Goal: Information Seeking & Learning: Check status

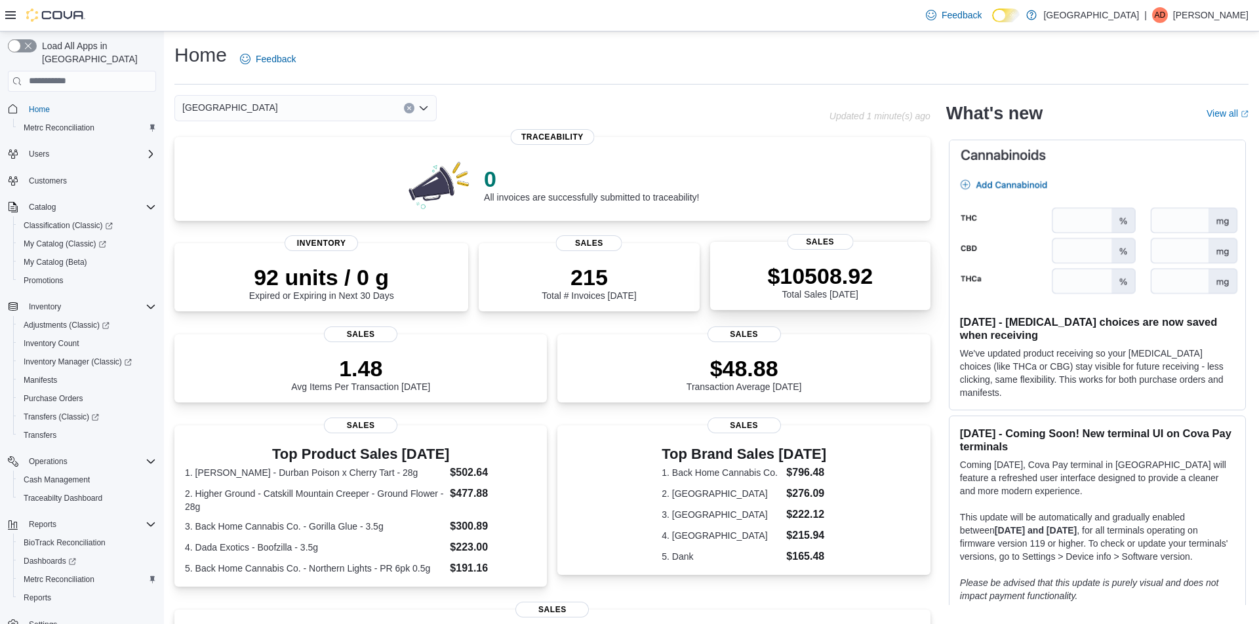
click at [794, 260] on div "$10508.92 Total Sales Today" at bounding box center [820, 279] width 199 height 42
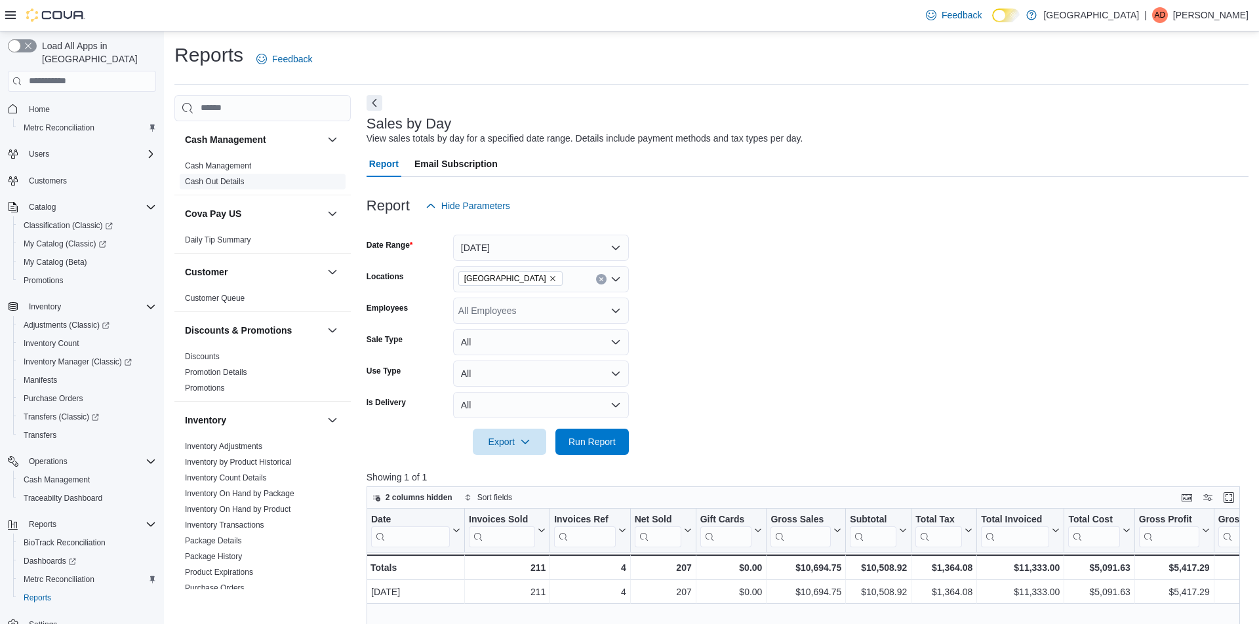
click at [225, 184] on link "Cash Out Details" at bounding box center [215, 181] width 60 height 9
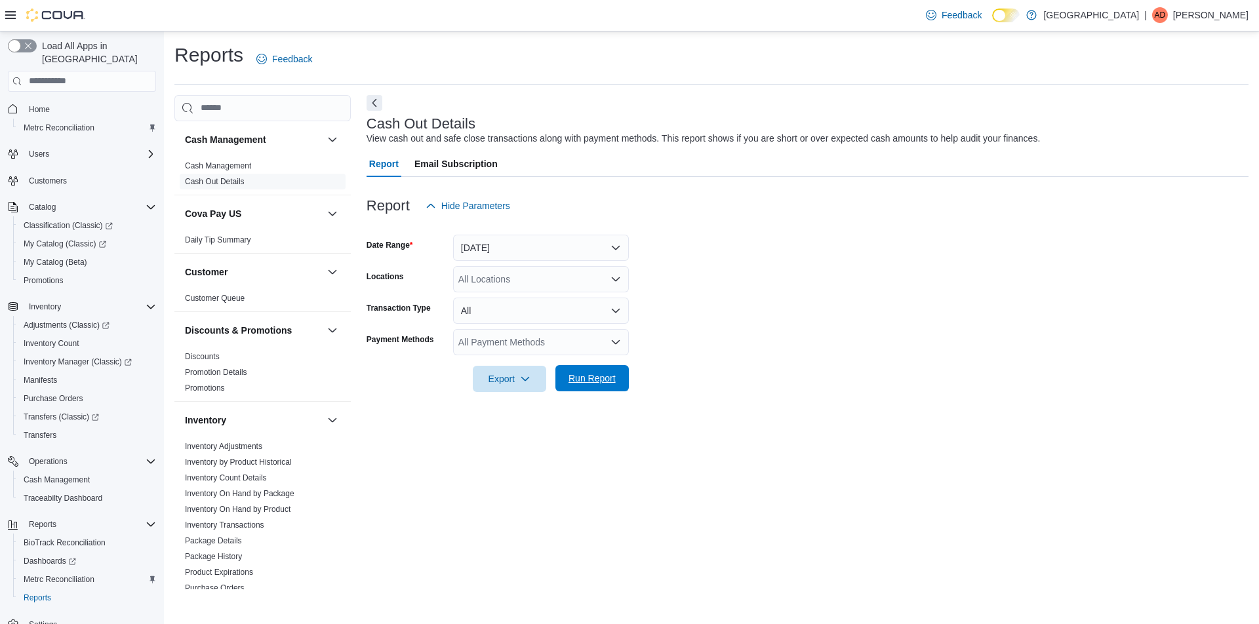
click at [588, 367] on span "Run Report" at bounding box center [592, 378] width 58 height 26
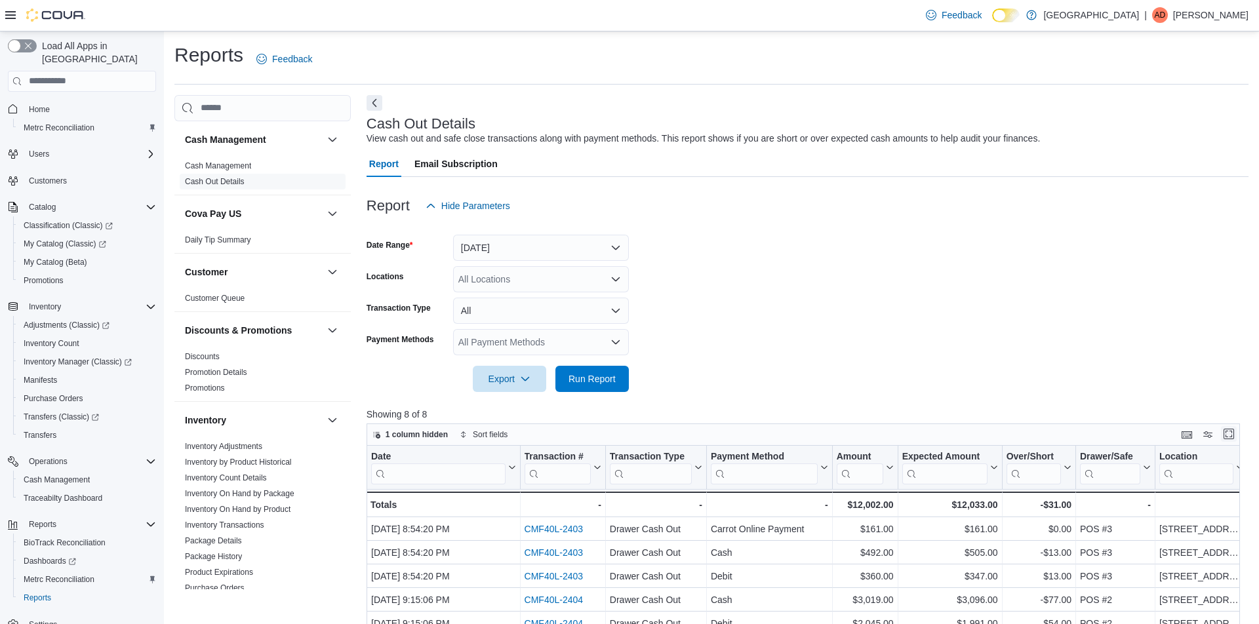
click at [1231, 435] on button "Enter fullscreen" at bounding box center [1229, 434] width 16 height 16
